Goal: Find specific page/section: Find specific page/section

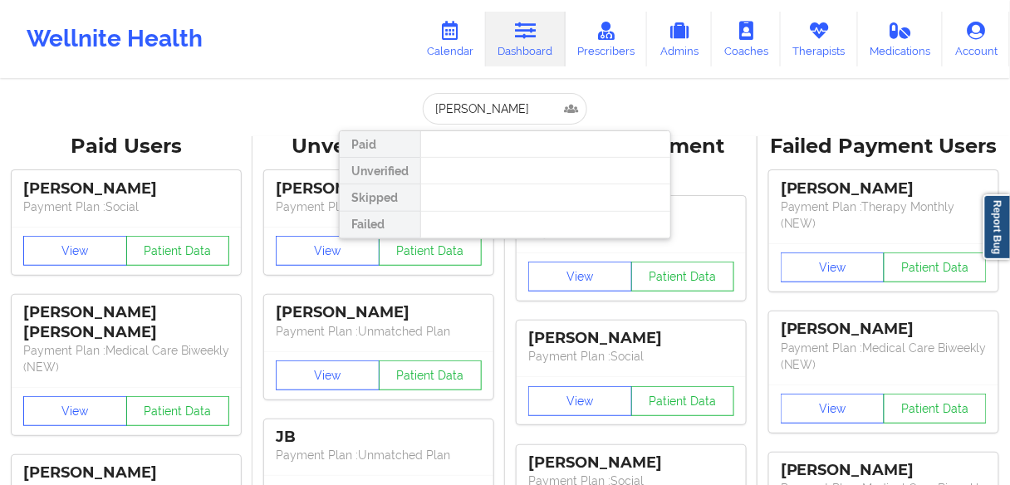
type input "[PERSON_NAME]"
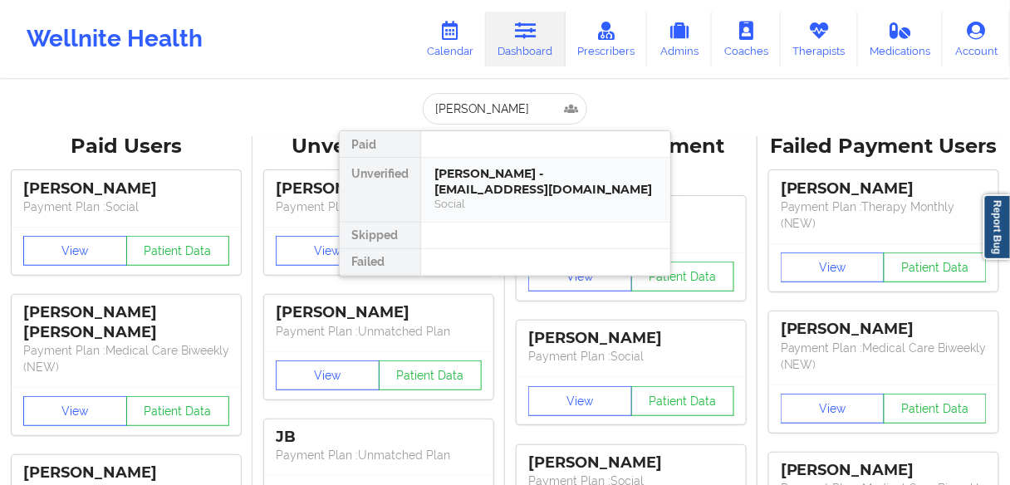
click at [483, 180] on div "[PERSON_NAME] - [EMAIL_ADDRESS][DOMAIN_NAME]" at bounding box center [545, 181] width 223 height 31
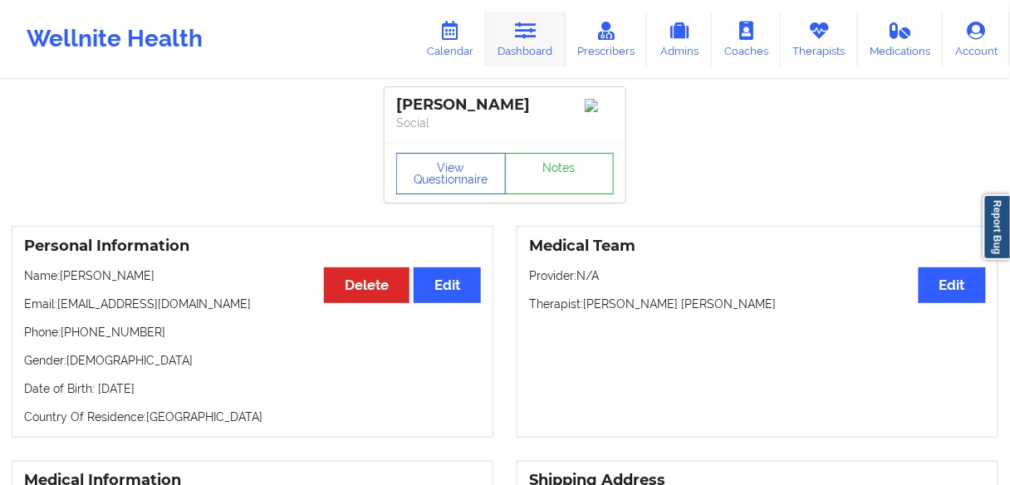
click at [527, 43] on link "Dashboard" at bounding box center [526, 39] width 80 height 55
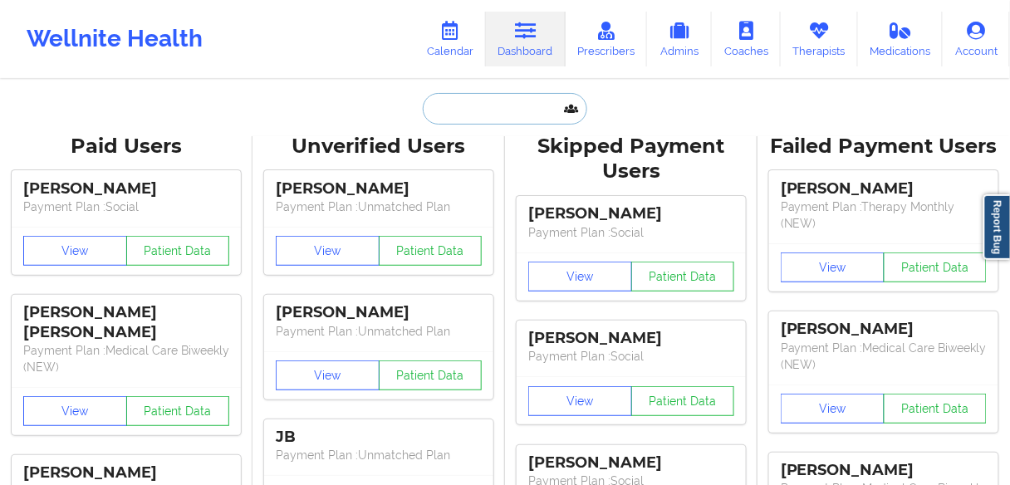
click at [449, 115] on input "text" at bounding box center [505, 109] width 164 height 32
paste input "Melody Rey"
type input "Melody Rey"
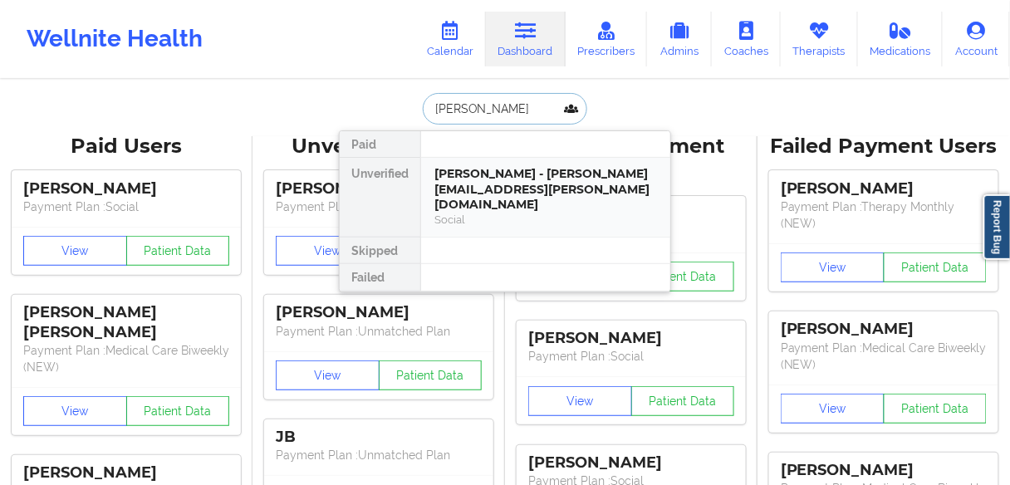
click at [474, 186] on div "Melody Rey - melody.m.rey@gmail.com" at bounding box center [545, 189] width 223 height 47
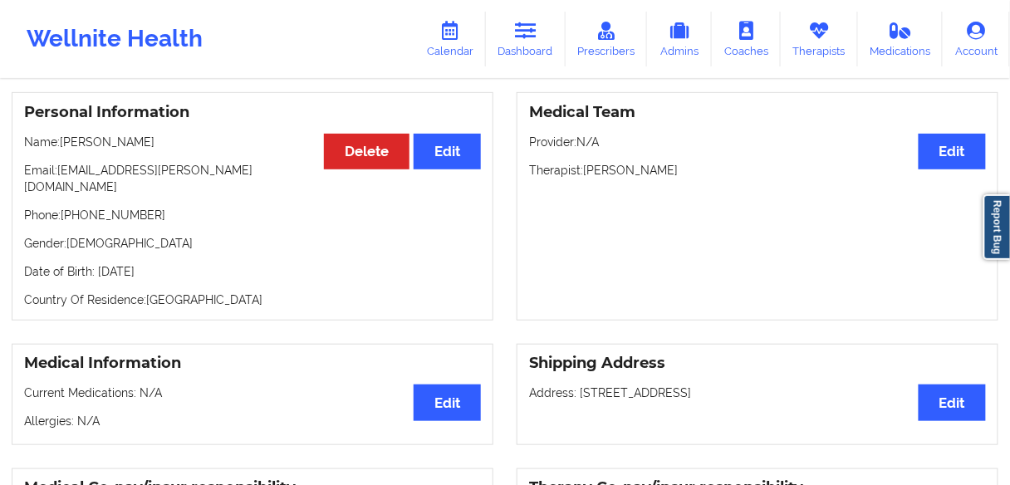
scroll to position [66, 0]
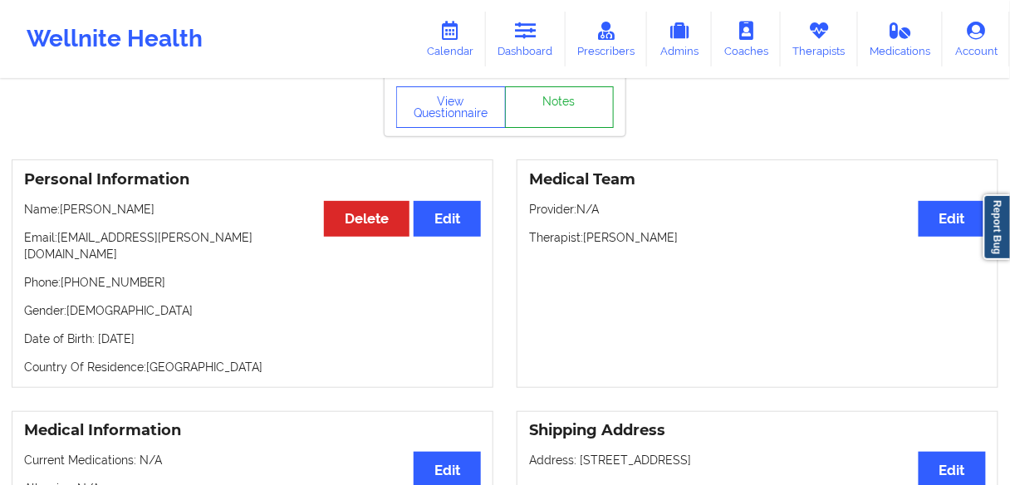
click at [547, 120] on link "Notes" at bounding box center [560, 107] width 110 height 42
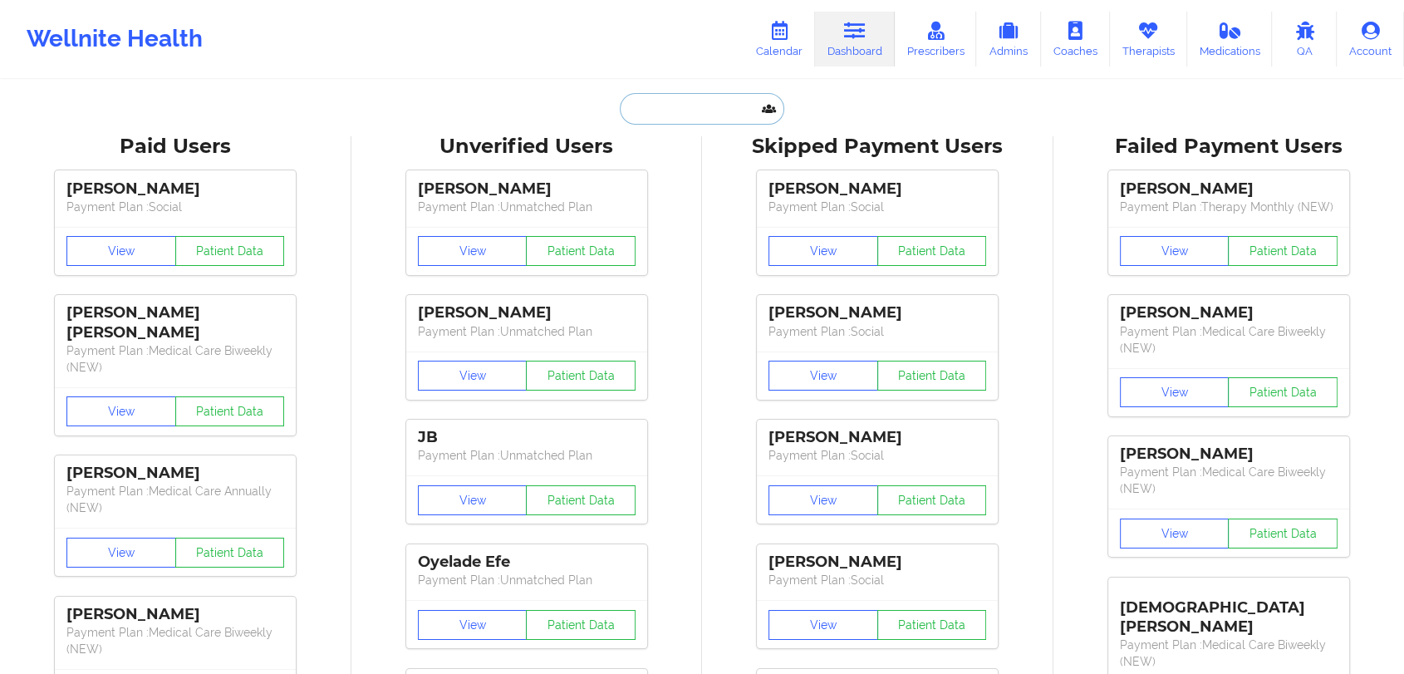
click at [694, 111] on input "text" at bounding box center [702, 109] width 164 height 32
paste input "[PERSON_NAME]"
type input "Melody Rey"
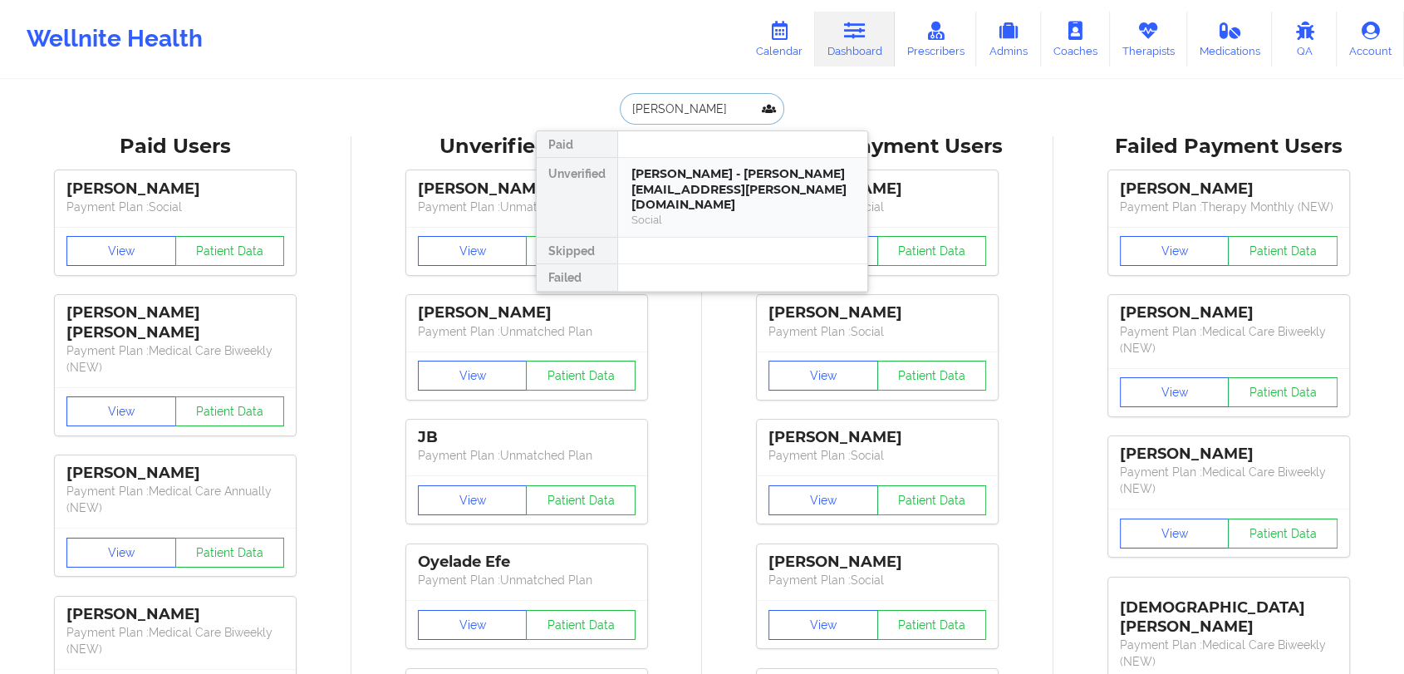
click at [668, 172] on div "Melody Rey - melody.m.rey@gmail.com" at bounding box center [742, 189] width 223 height 47
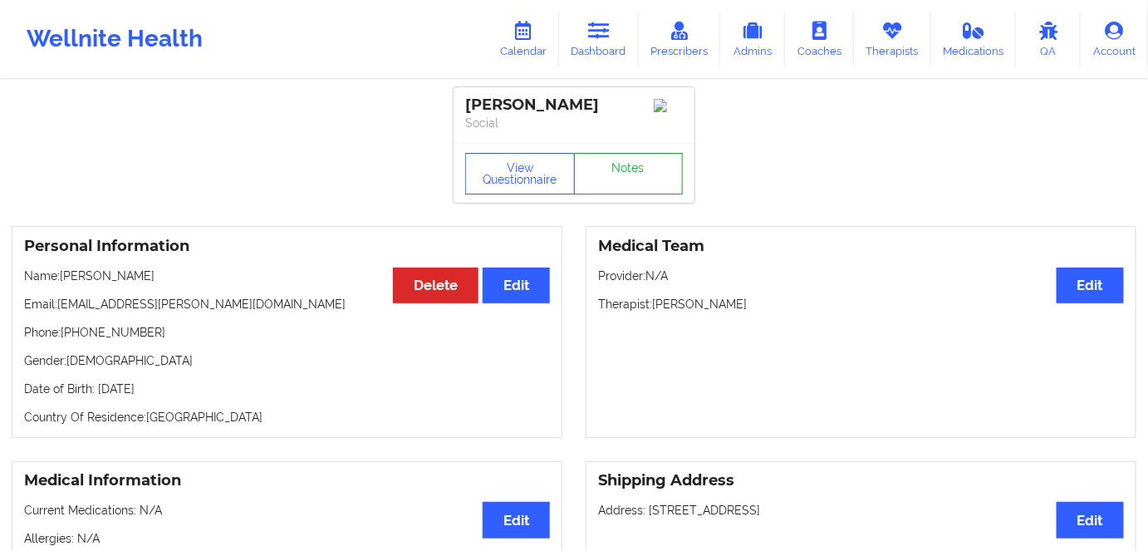
click at [627, 179] on link "Notes" at bounding box center [629, 174] width 110 height 42
